Goal: Communication & Community: Answer question/provide support

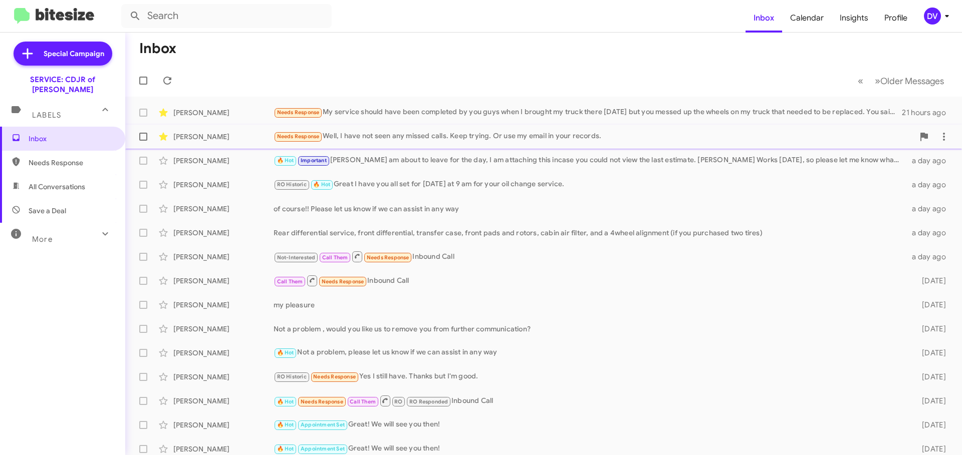
click at [240, 131] on div "[PERSON_NAME] Needs Response Well, I have not seen any missed calls. Keep tryin…" at bounding box center [543, 137] width 820 height 20
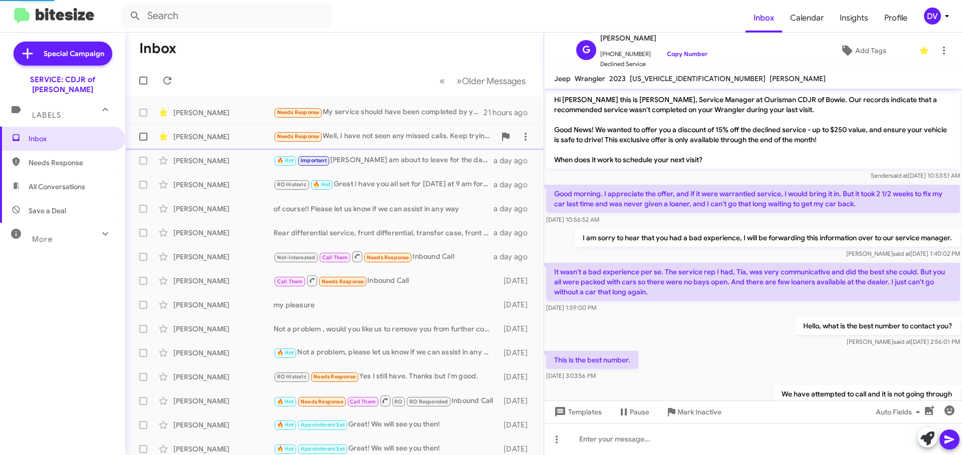
scroll to position [71, 0]
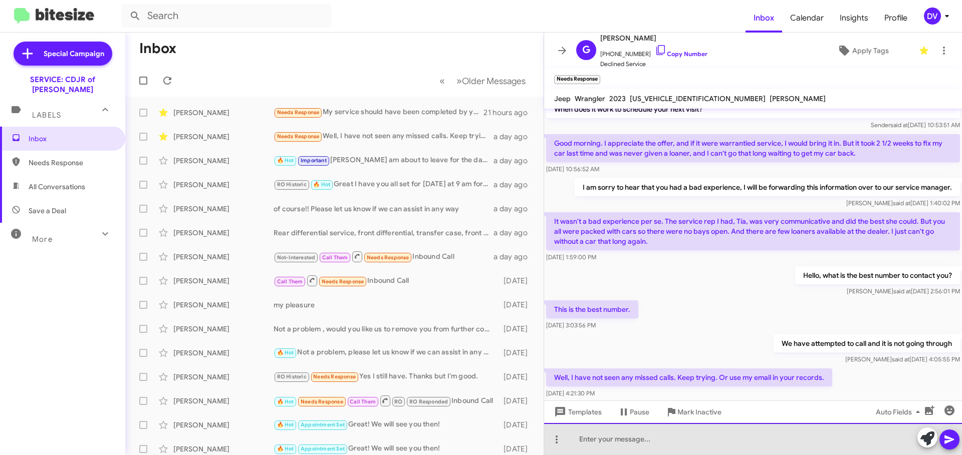
click at [612, 444] on div at bounding box center [753, 439] width 418 height 32
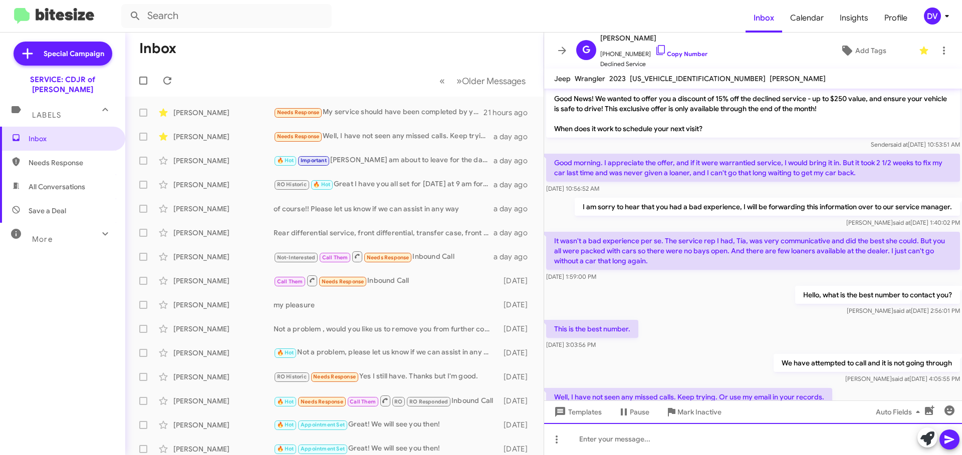
scroll to position [107, 0]
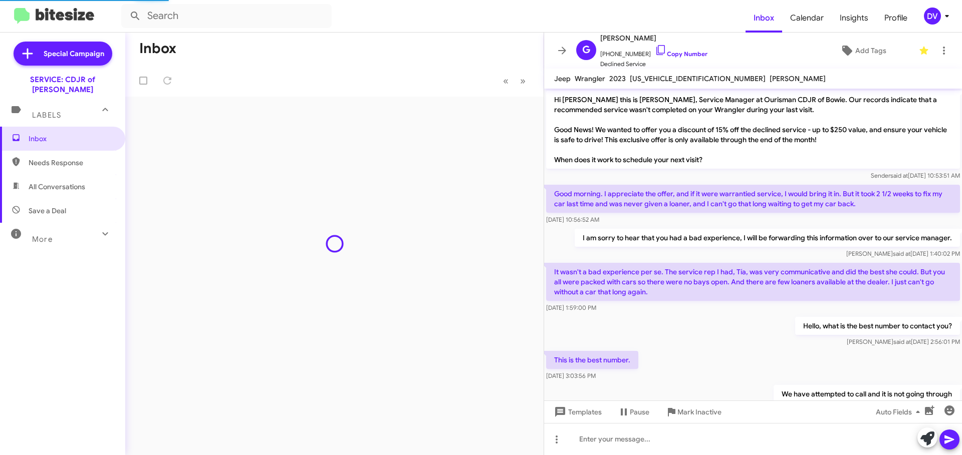
scroll to position [107, 0]
